Goal: Information Seeking & Learning: Learn about a topic

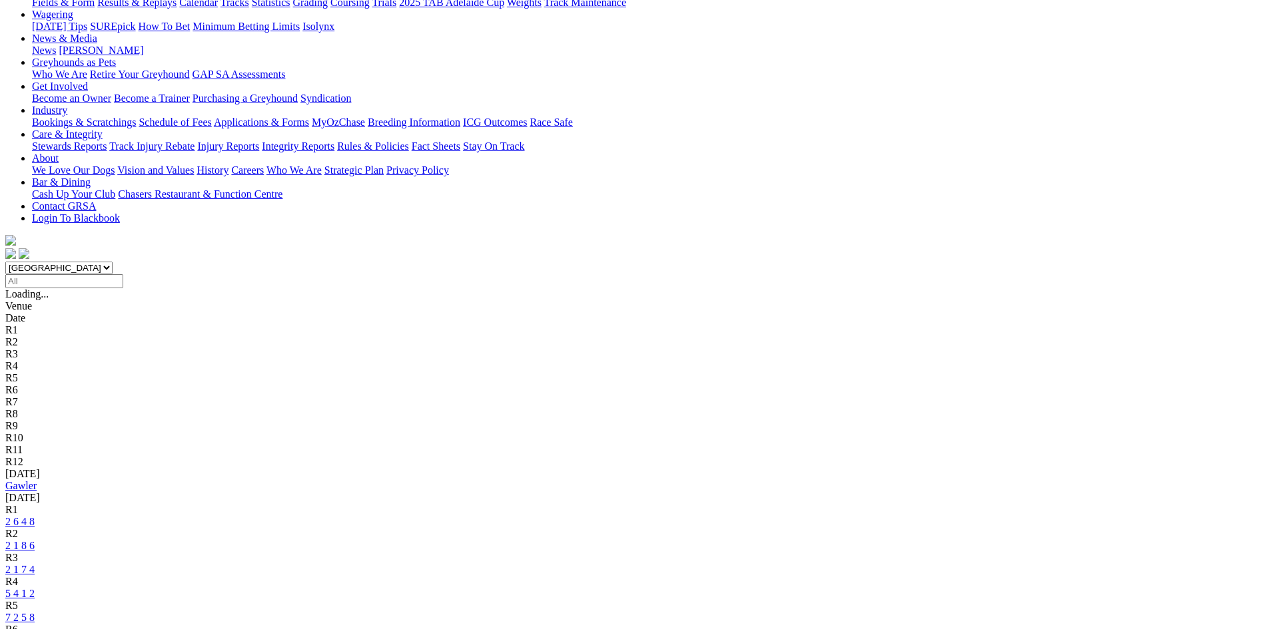
scroll to position [200, 0]
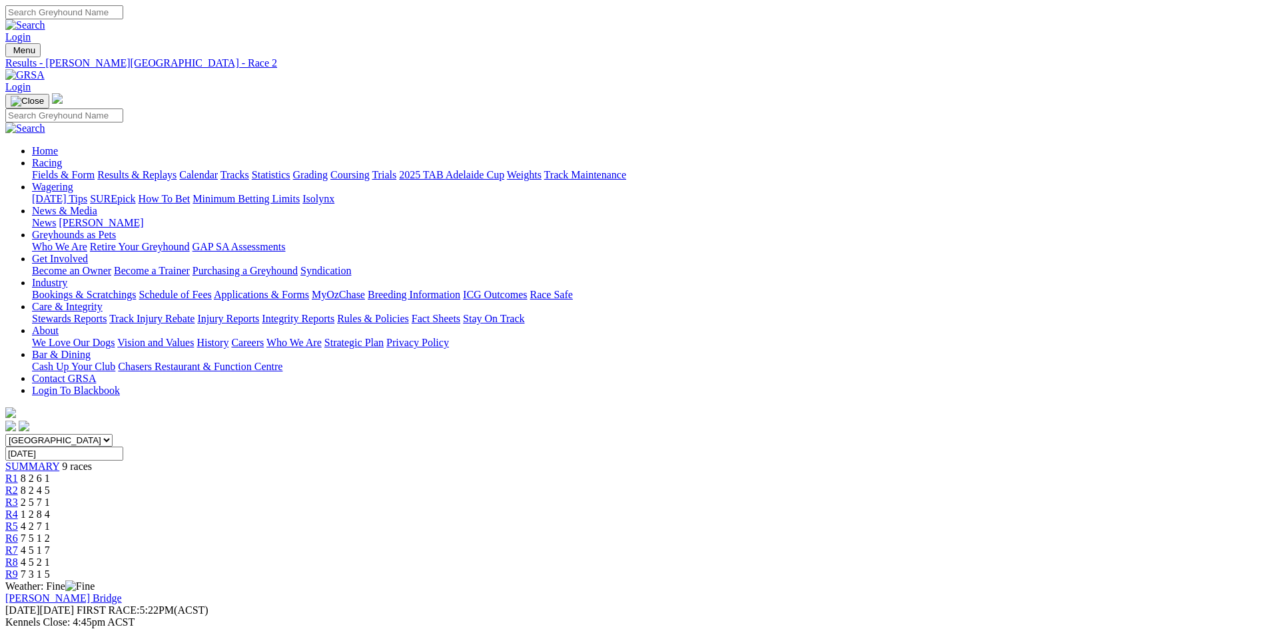
click at [18, 497] on span "R3" at bounding box center [11, 502] width 13 height 11
click at [50, 485] on span "8 2 4 5" at bounding box center [35, 490] width 29 height 11
click at [45, 69] on img at bounding box center [24, 75] width 39 height 12
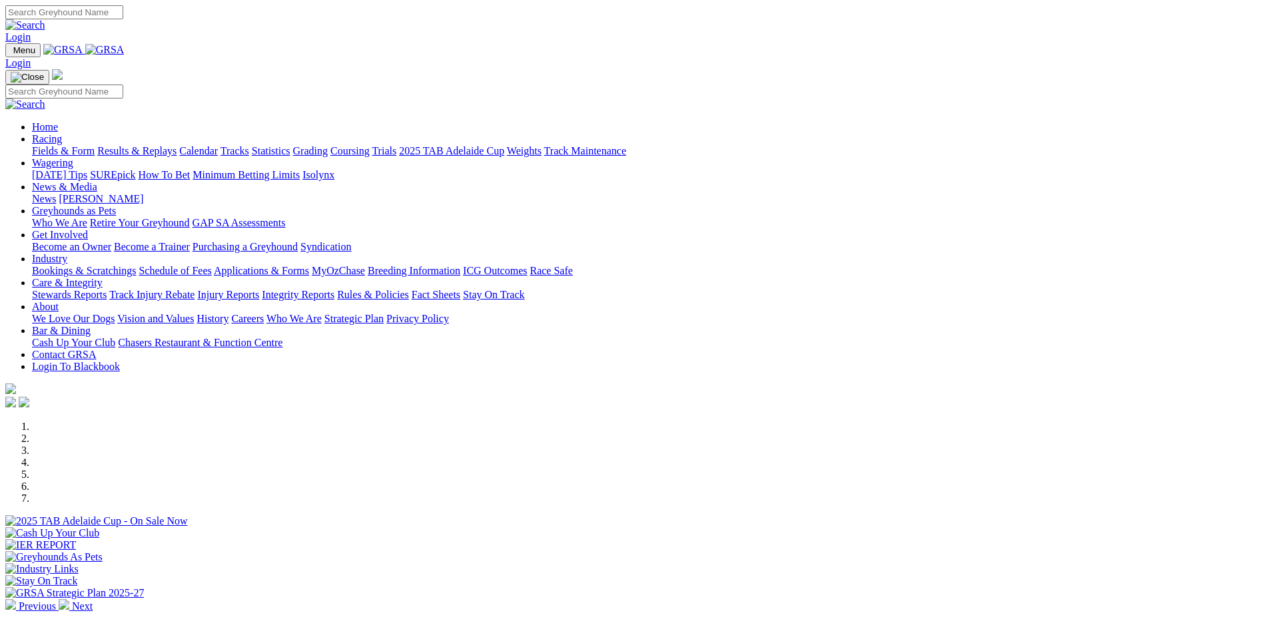
scroll to position [400, 0]
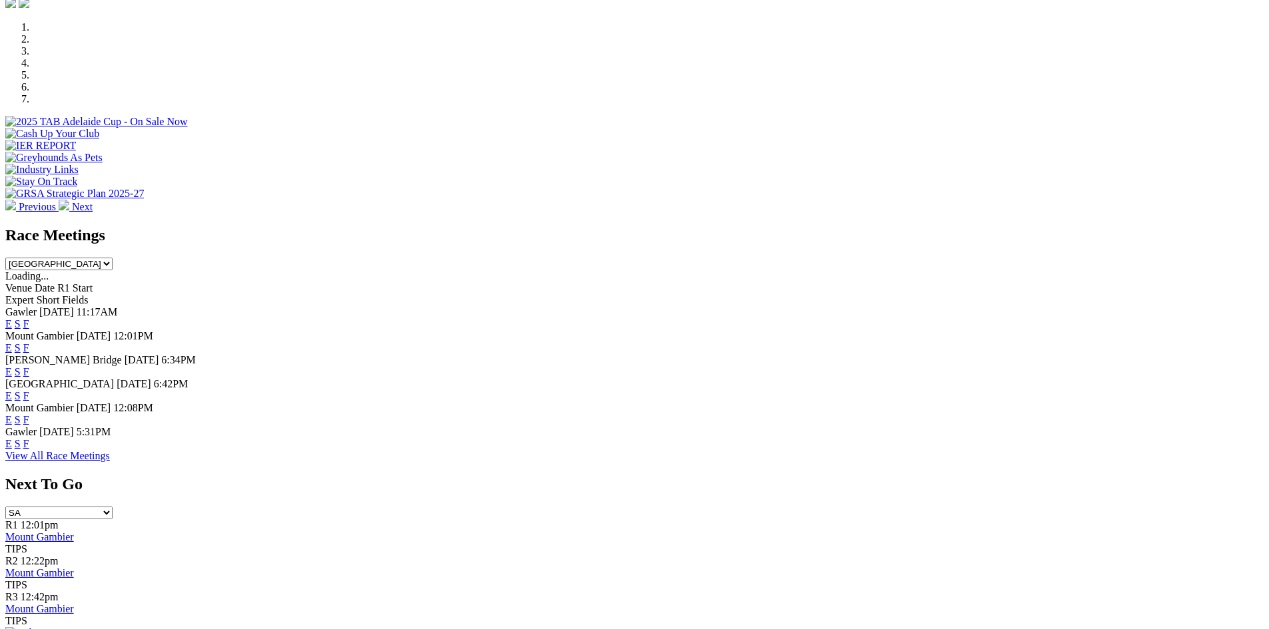
click at [29, 366] on link "F" at bounding box center [26, 371] width 6 height 11
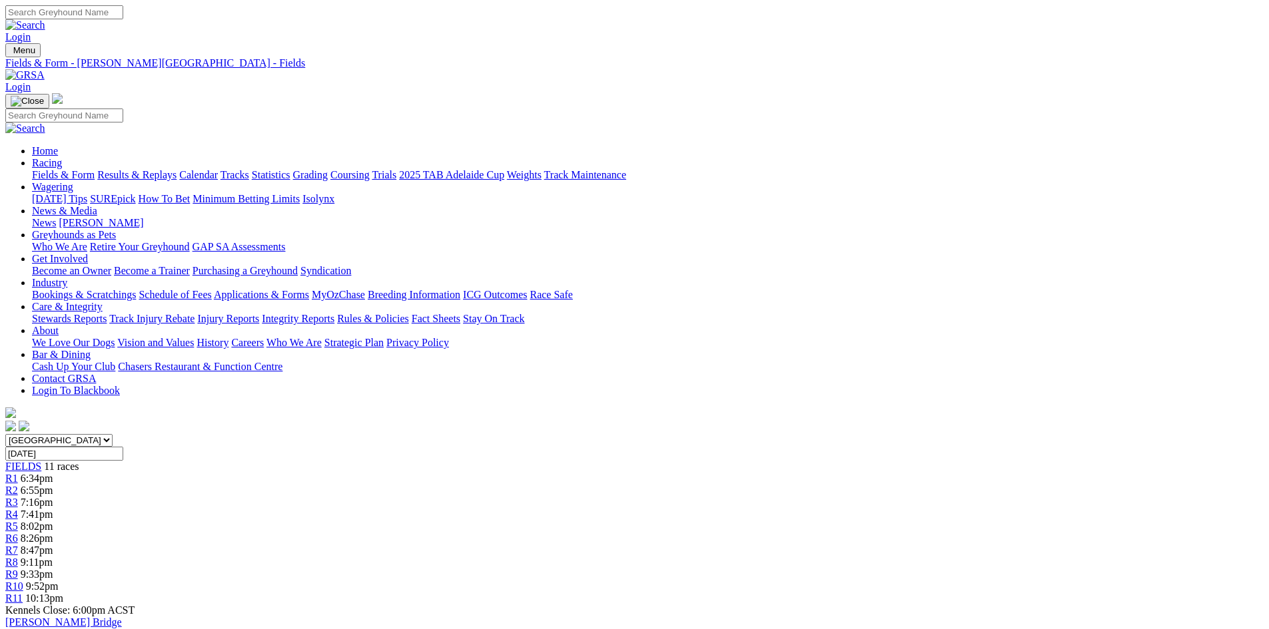
click at [45, 69] on img at bounding box center [24, 75] width 39 height 12
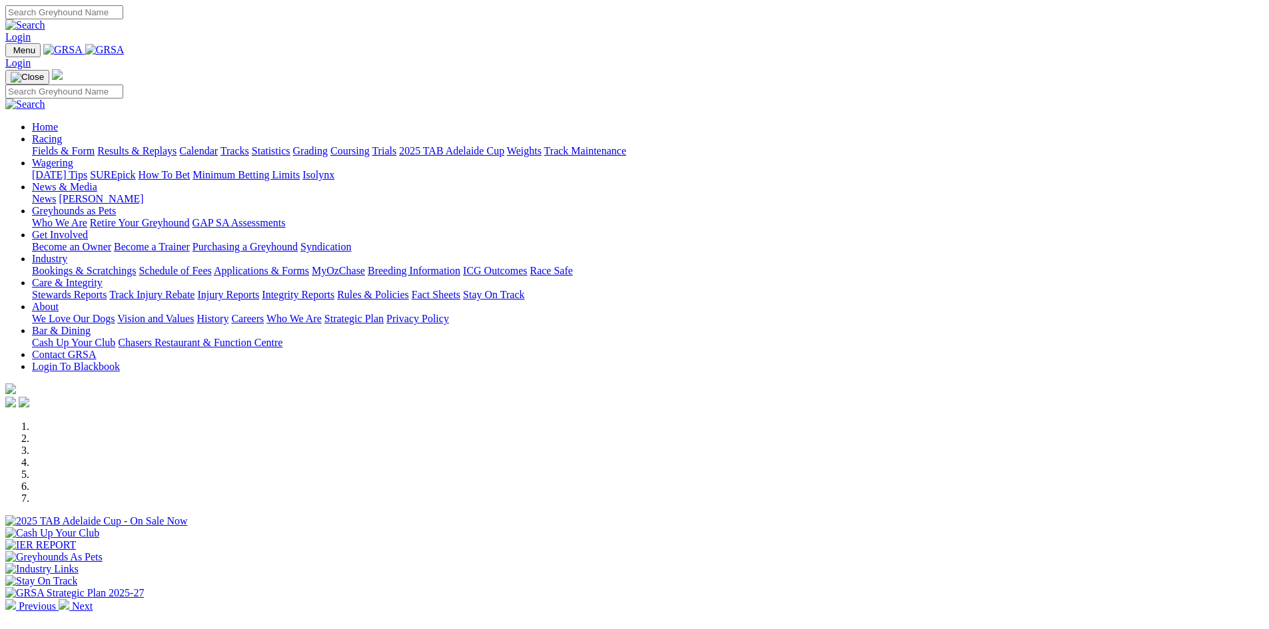
click at [125, 51] on img at bounding box center [104, 50] width 39 height 12
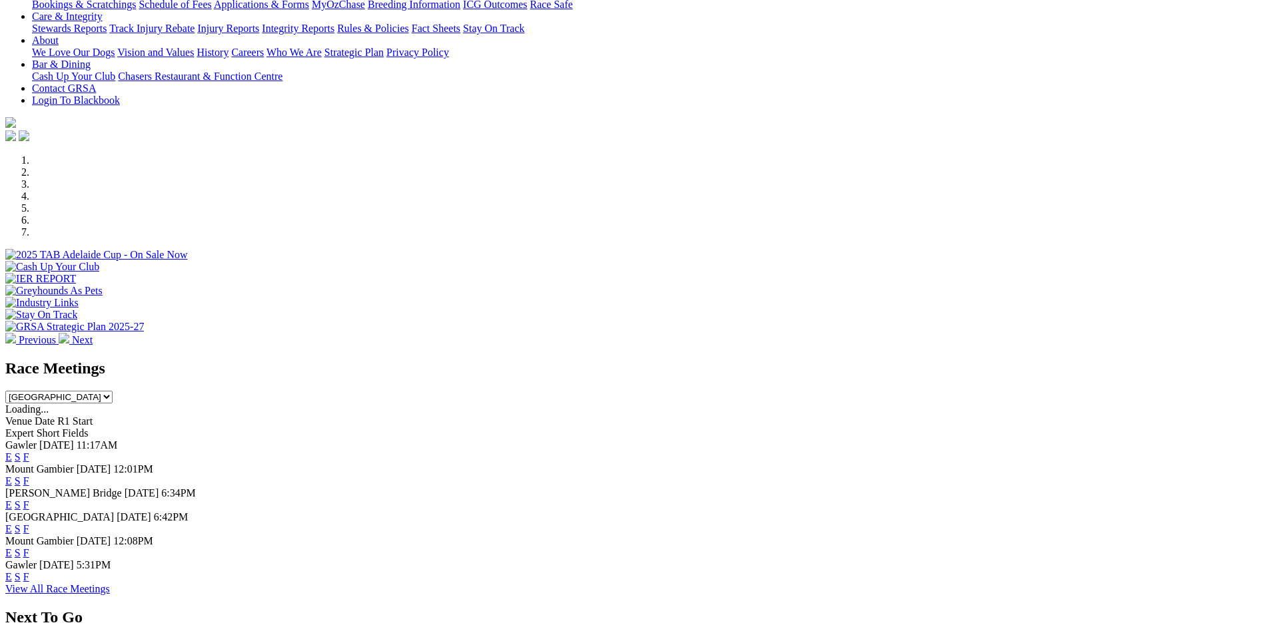
scroll to position [333, 0]
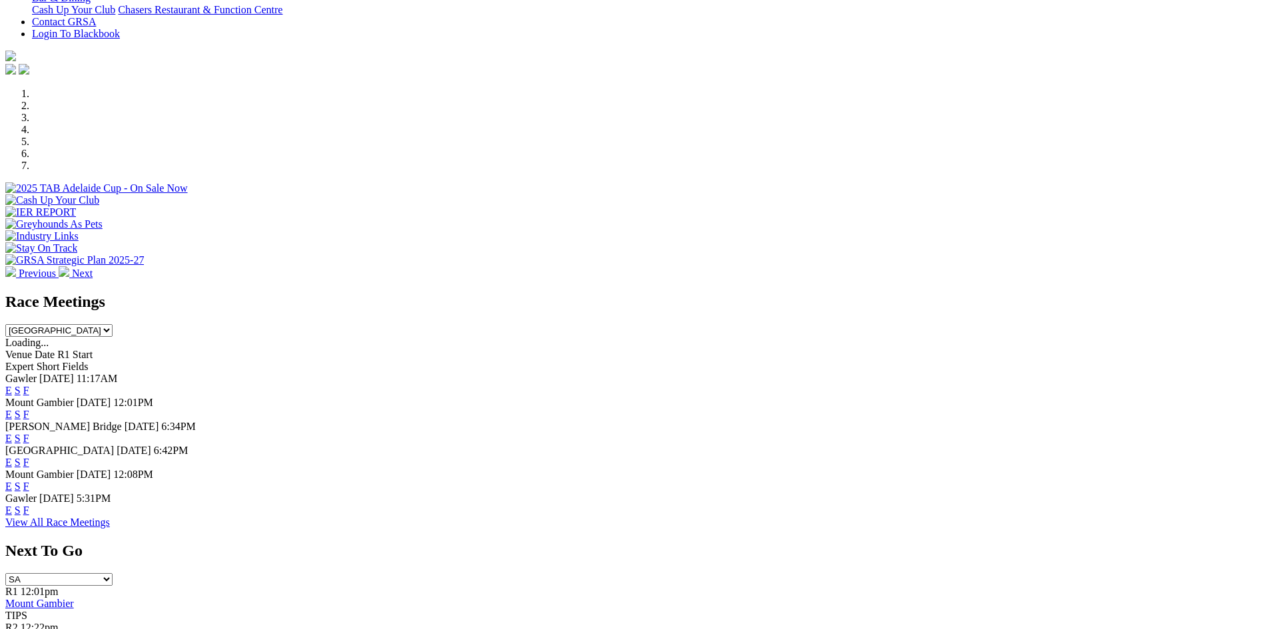
click at [29, 433] on link "F" at bounding box center [26, 438] width 6 height 11
